Goal: Ask a question

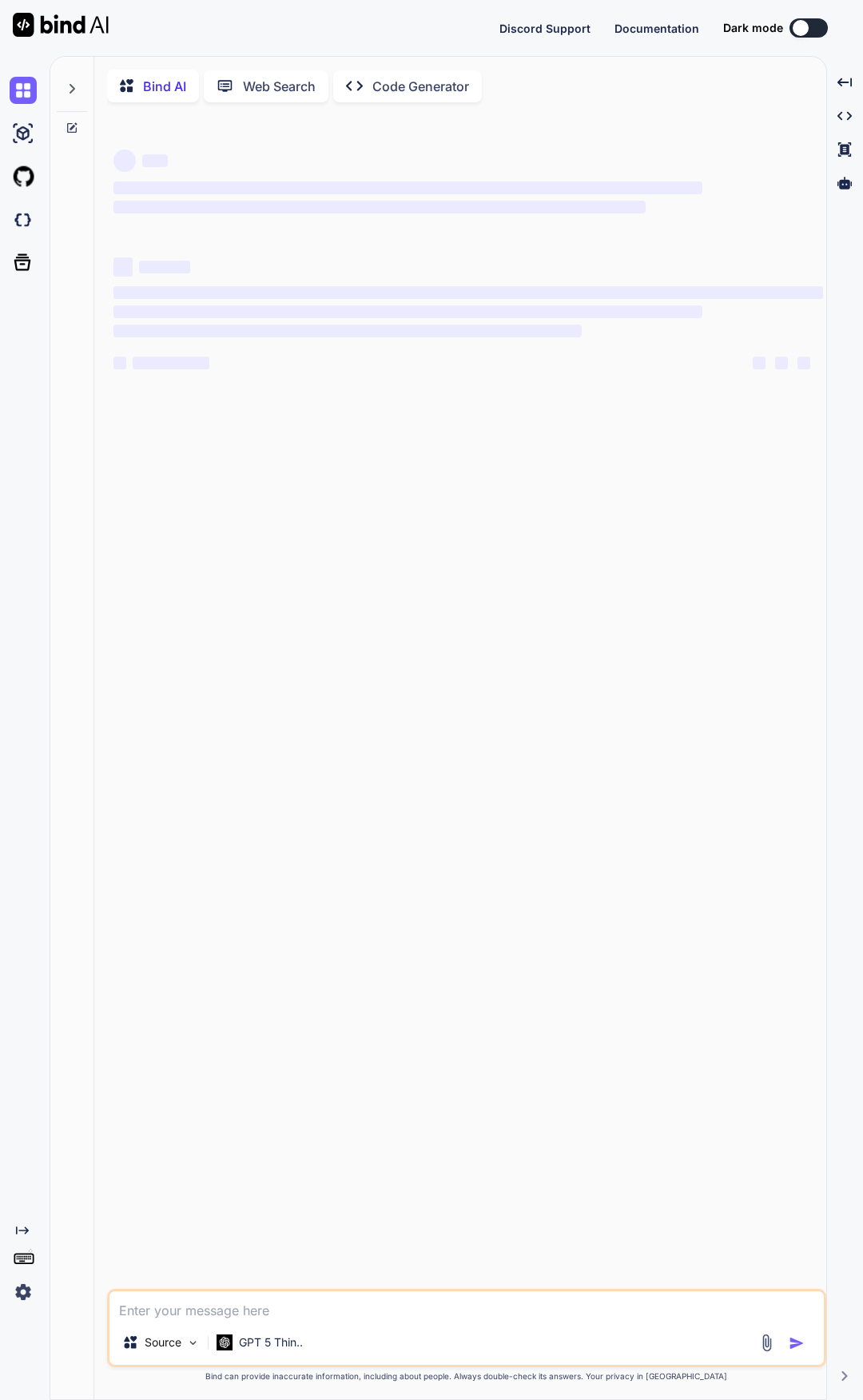
click at [19, 1291] on img at bounding box center [23, 1291] width 28 height 28
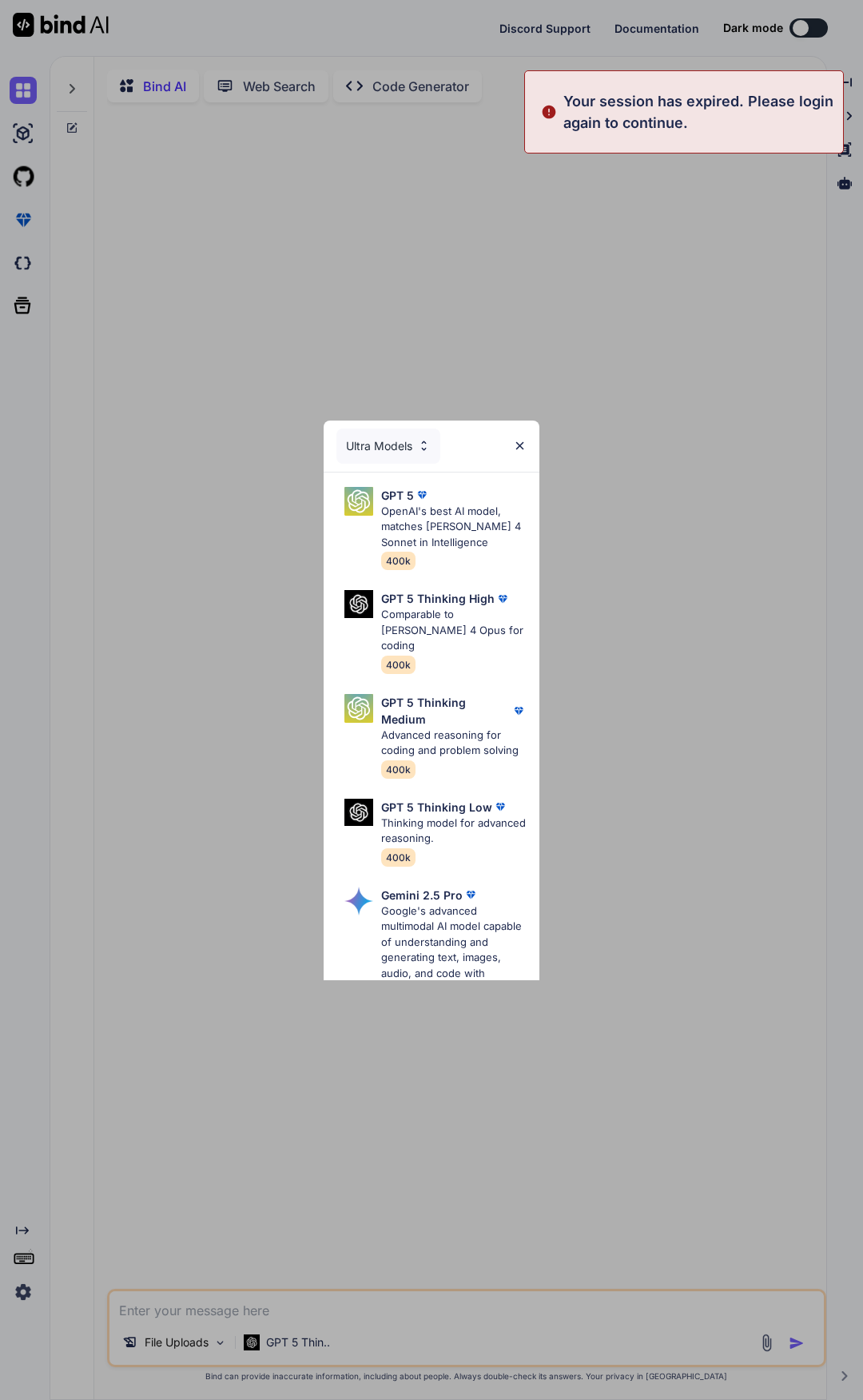
type textarea "x"
click at [671, 215] on div "Ultra Models GPT 5 OpenAI's best AI model, matches [PERSON_NAME] 4 Sonnet in In…" at bounding box center [432, 700] width 863 height 1400
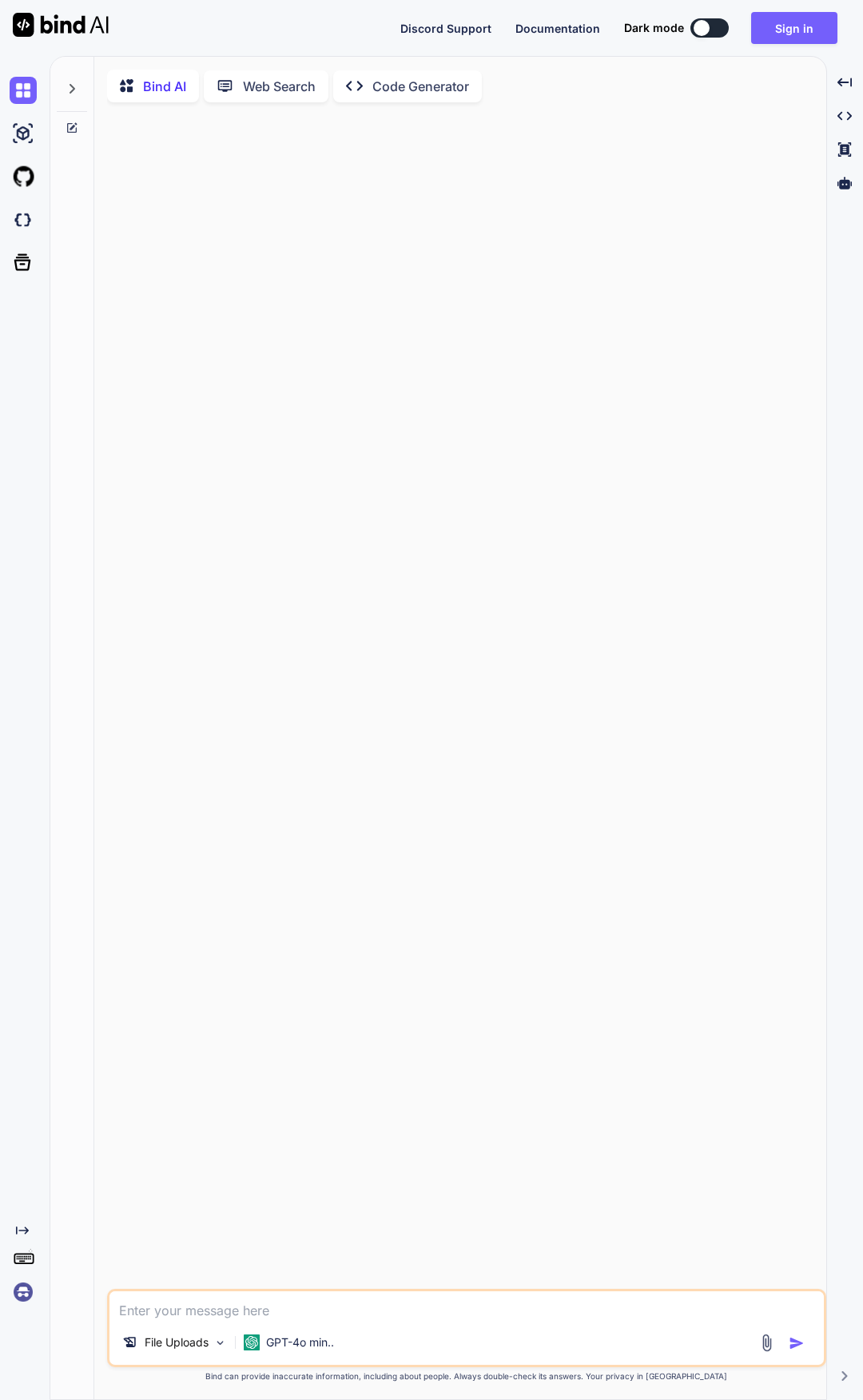
click at [24, 1291] on img at bounding box center [23, 1291] width 28 height 28
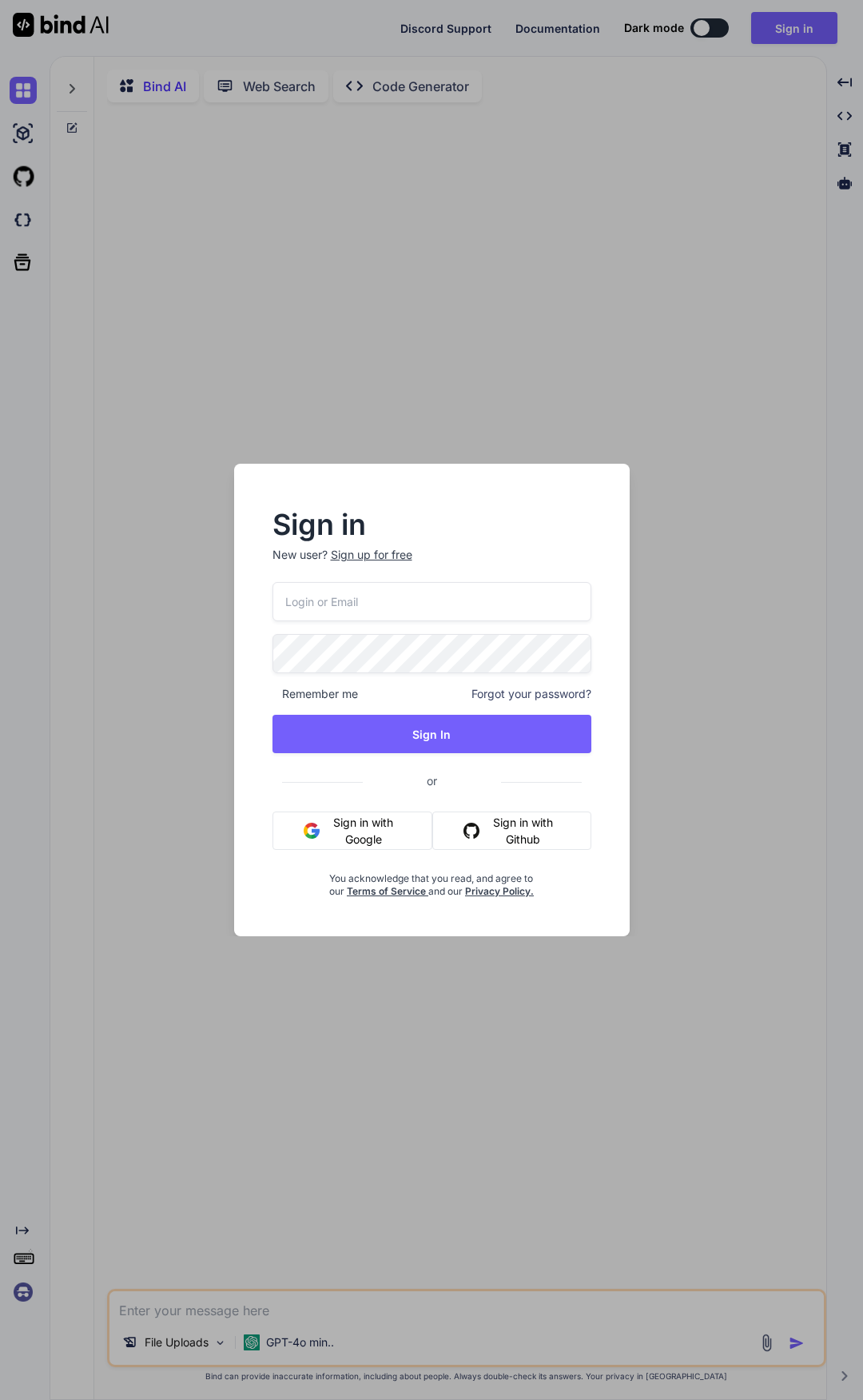
click at [374, 605] on input "email" at bounding box center [432, 602] width 319 height 39
click at [365, 837] on button "Sign in with Google" at bounding box center [352, 830] width 161 height 38
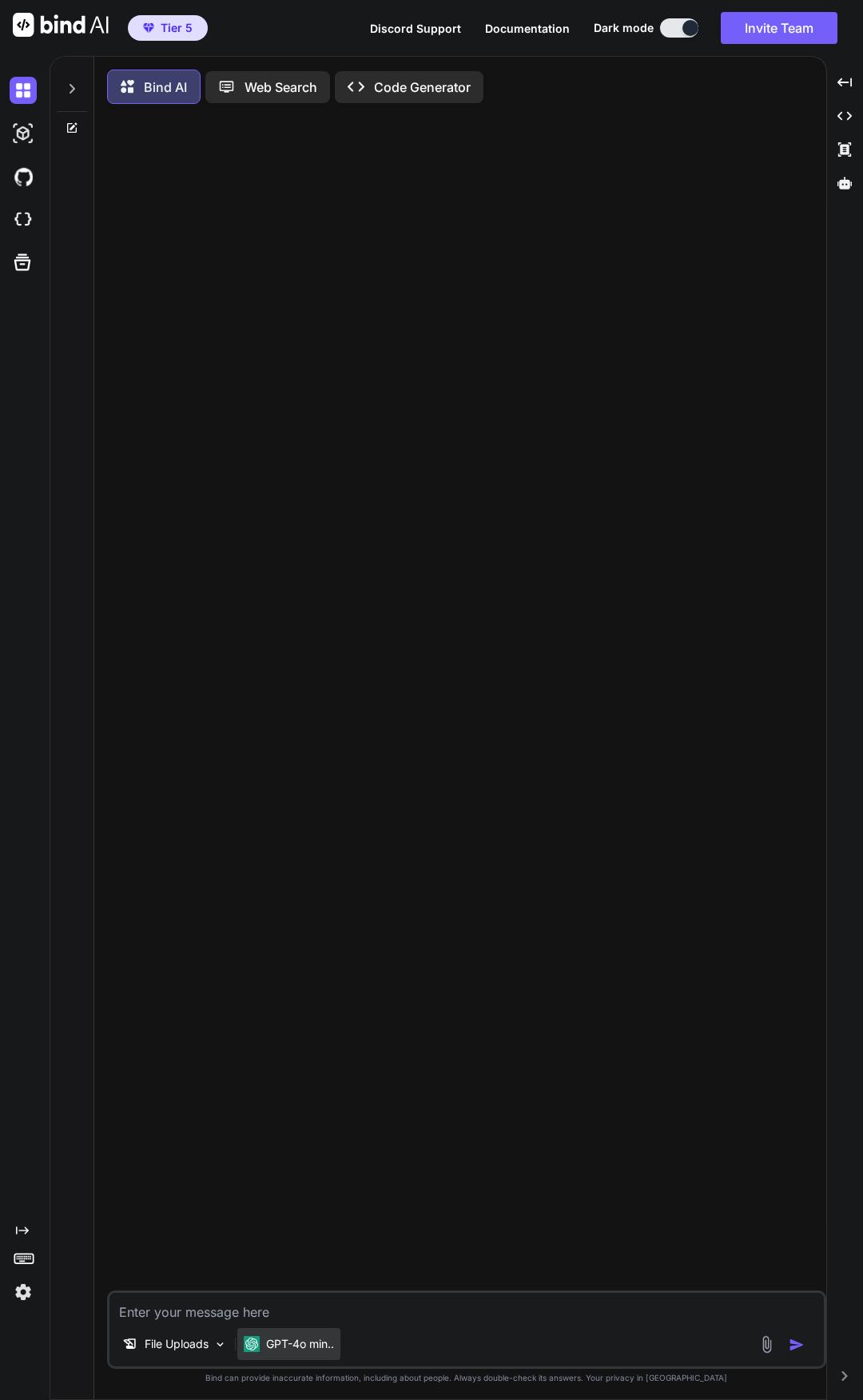
click at [303, 1352] on p "GPT-4o min.." at bounding box center [300, 1344] width 68 height 16
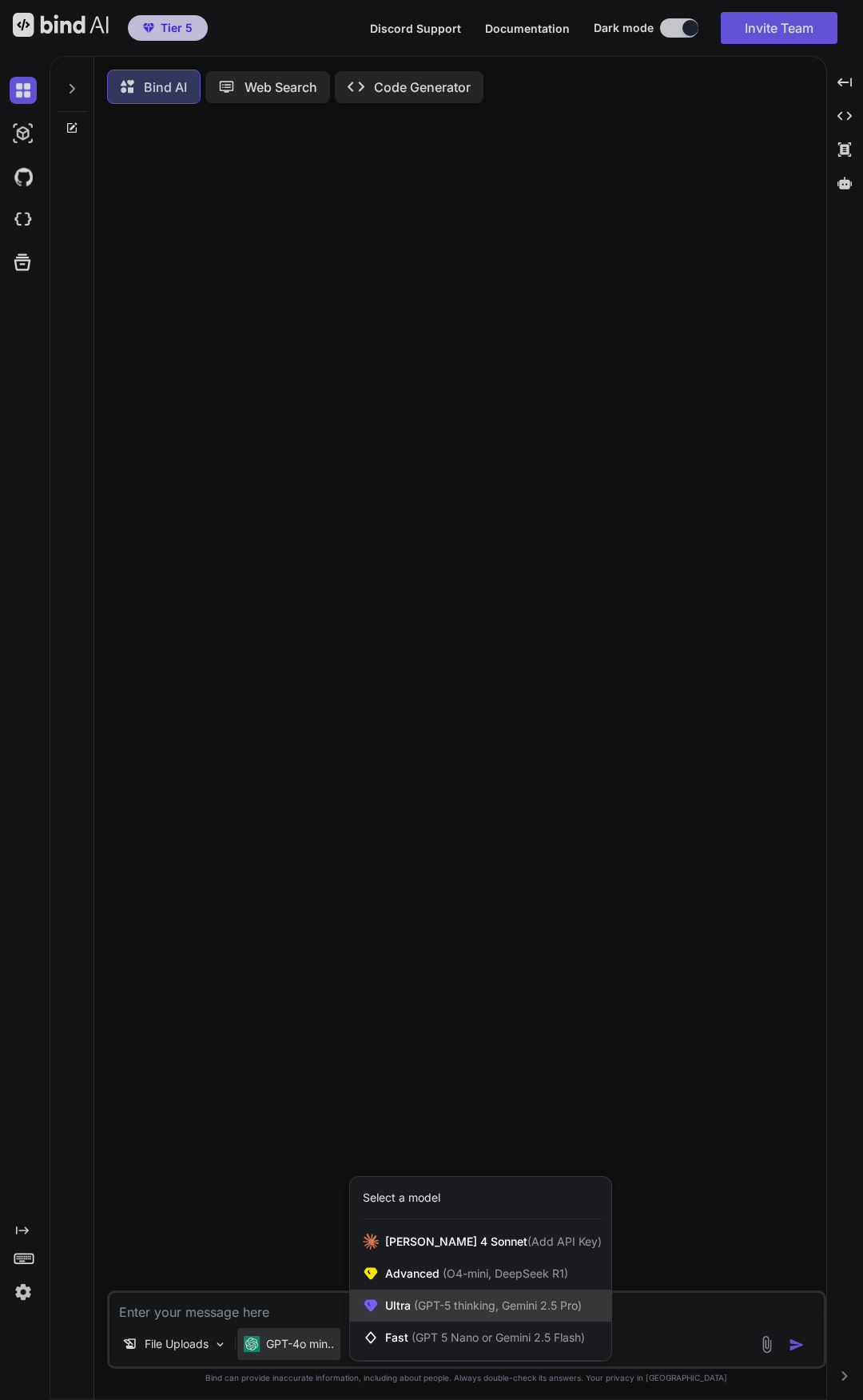
click at [436, 1312] on span "(GPT-5 thinking, Gemini 2.5 Pro)" at bounding box center [496, 1305] width 171 height 13
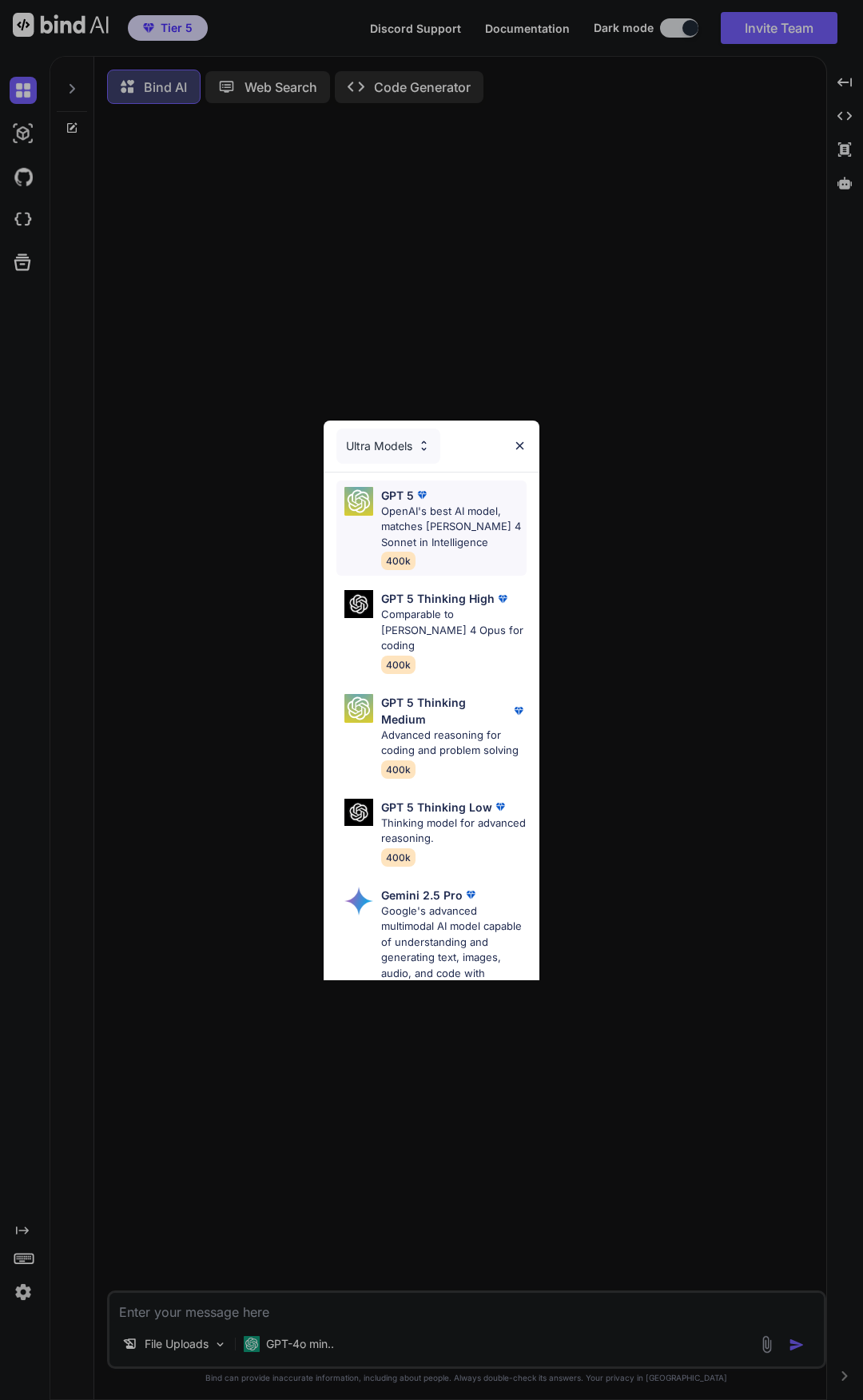
click at [430, 504] on p "OpenAI's best AI model, matches [PERSON_NAME] 4 Sonnet in Intelligence" at bounding box center [453, 527] width 145 height 47
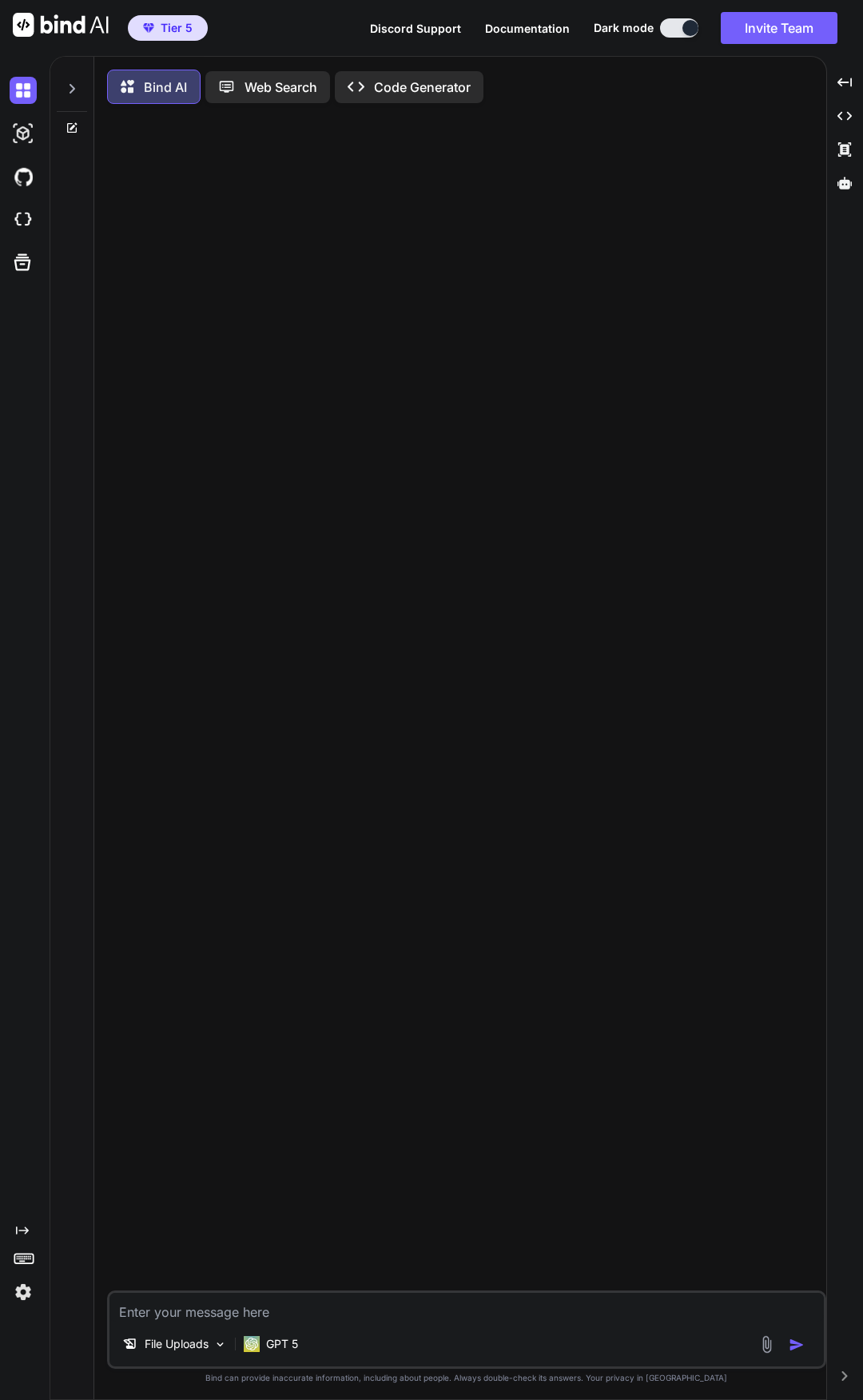
click at [337, 1319] on textarea at bounding box center [466, 1307] width 714 height 28
click at [704, 1314] on textarea at bounding box center [466, 1307] width 714 height 28
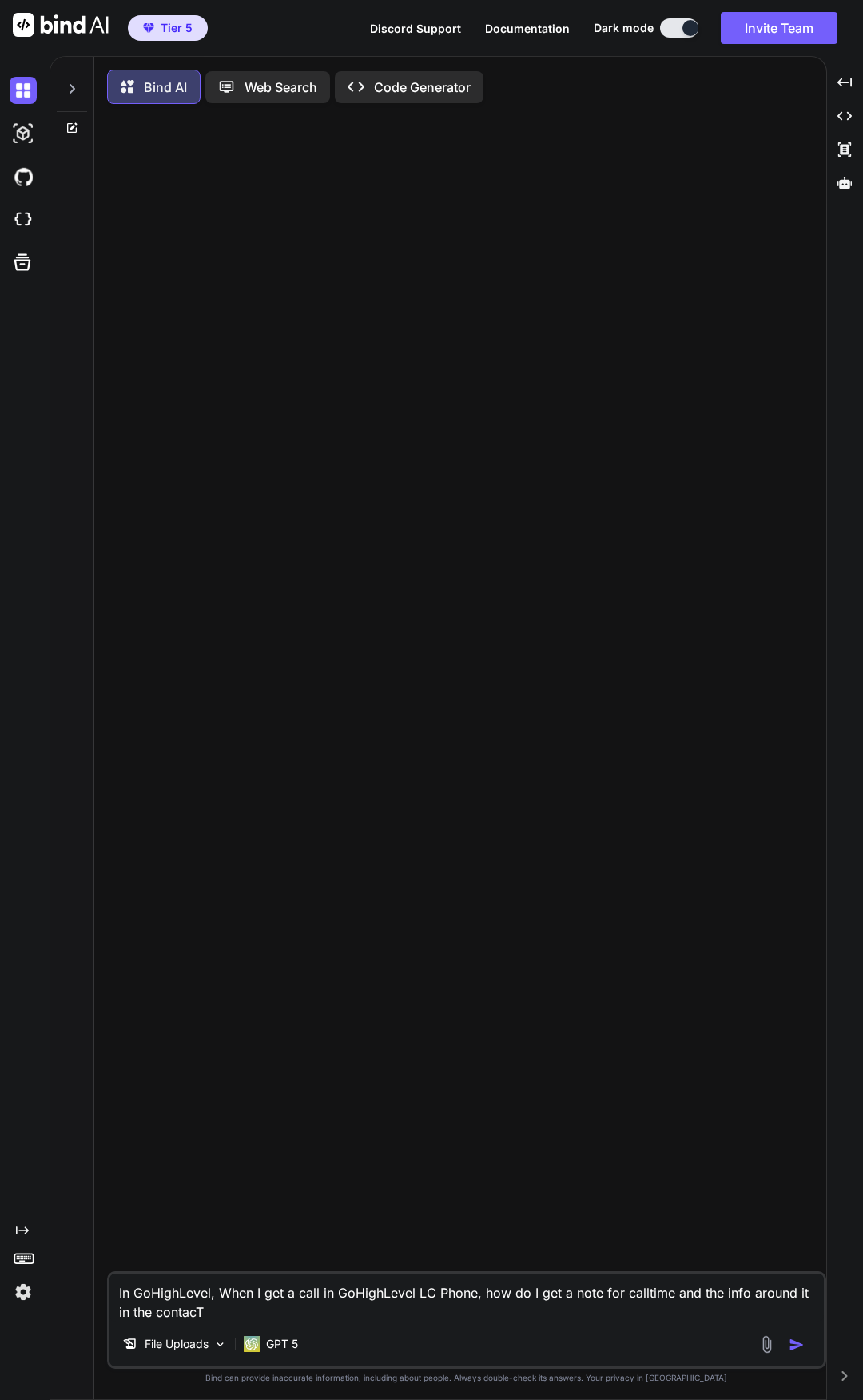
type textarea "In GoHighLevel, When I get a call in GoHighLevel LC Phone, how do I get a note …"
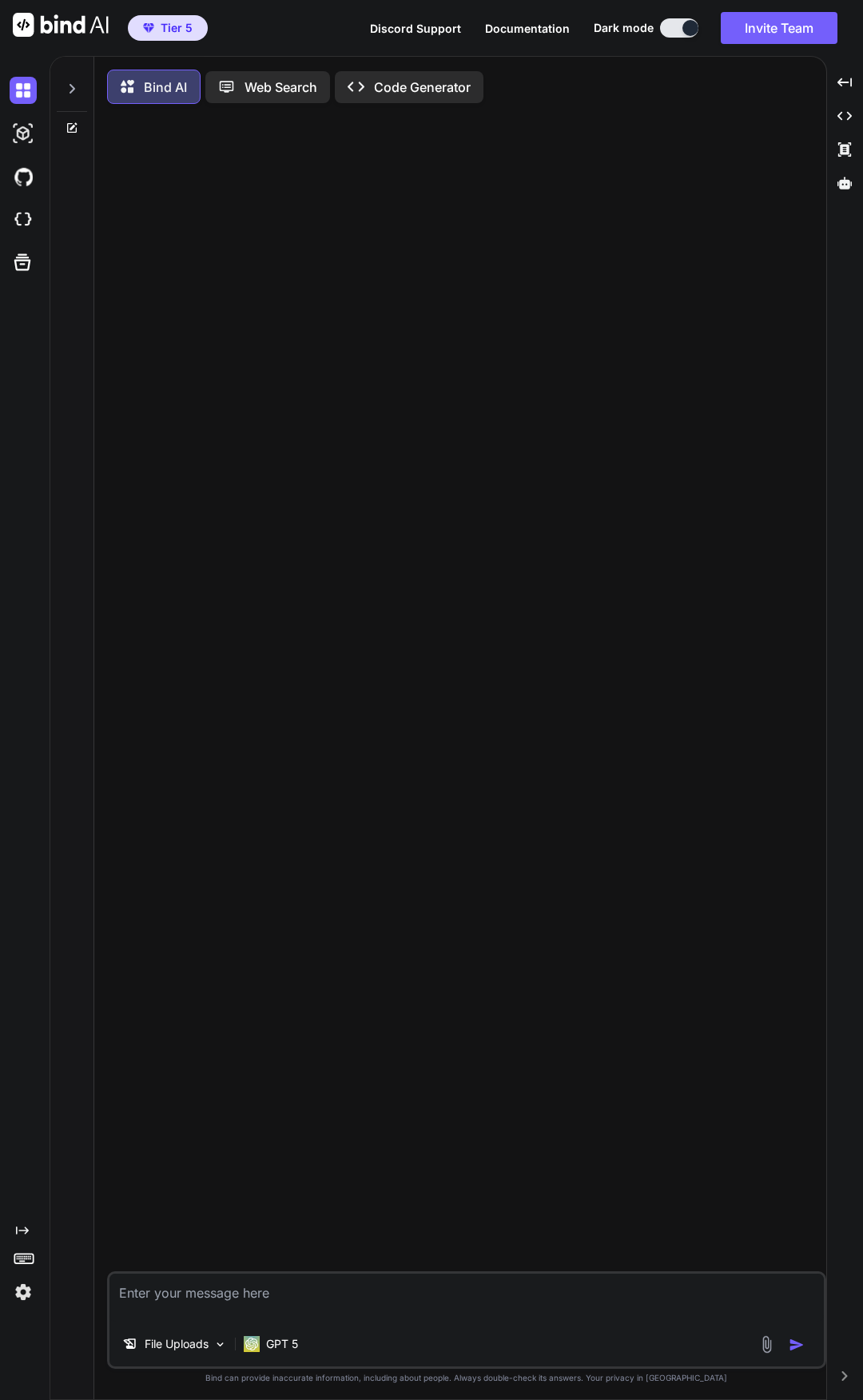
scroll to position [8, 0]
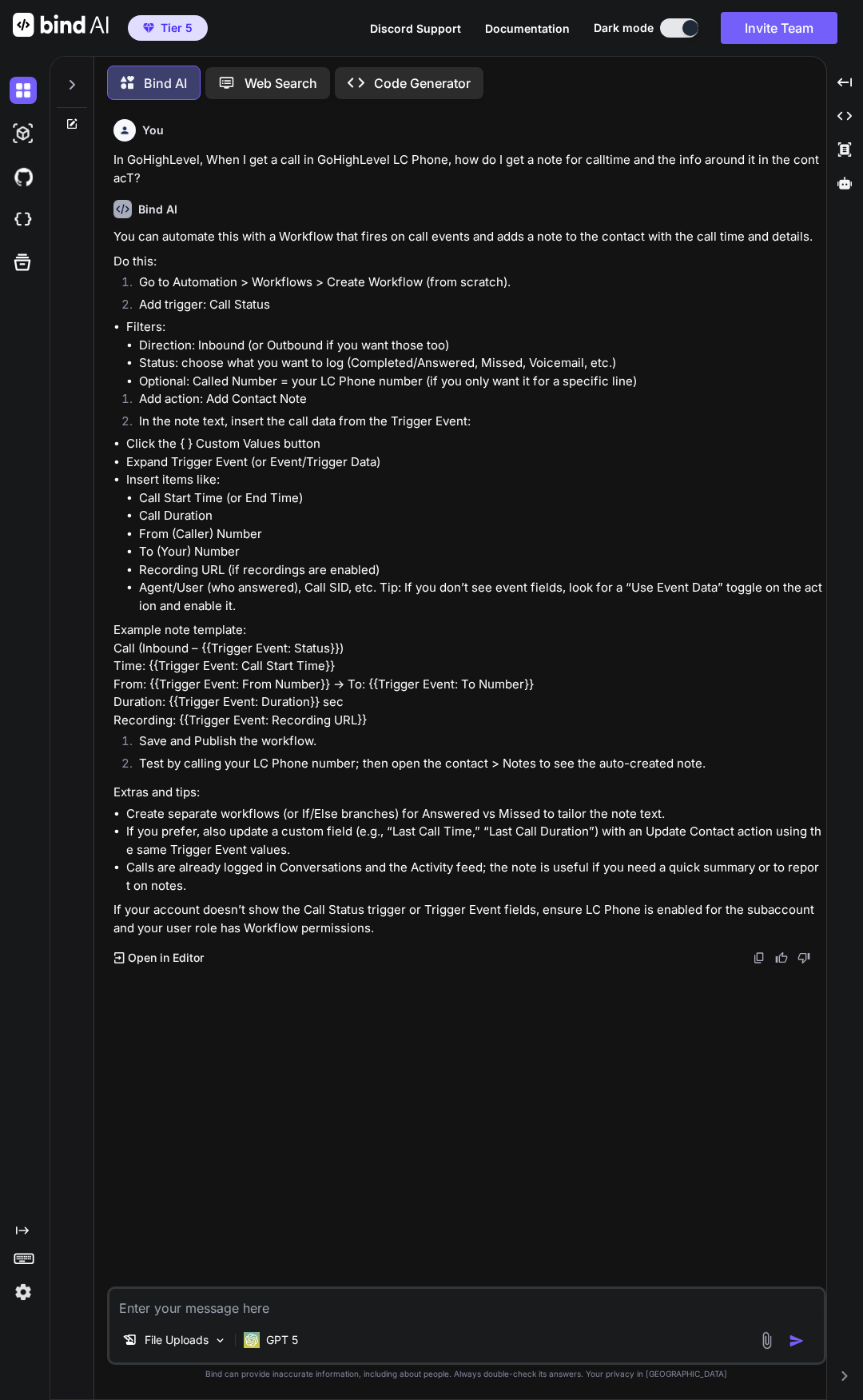
click at [497, 1311] on textarea at bounding box center [466, 1303] width 714 height 28
click at [649, 1306] on textarea "Is there a way to only show calendar appointments between dates? ex." at bounding box center [466, 1303] width 714 height 28
paste textarea "[DATE] – [DATE]"
type textarea "Is there a way to only show calendar appointments between dates? ex. [DATE] – […"
click at [456, 1254] on p "Try again" at bounding box center [477, 1258] width 50 height 16
